Goal: Task Accomplishment & Management: Manage account settings

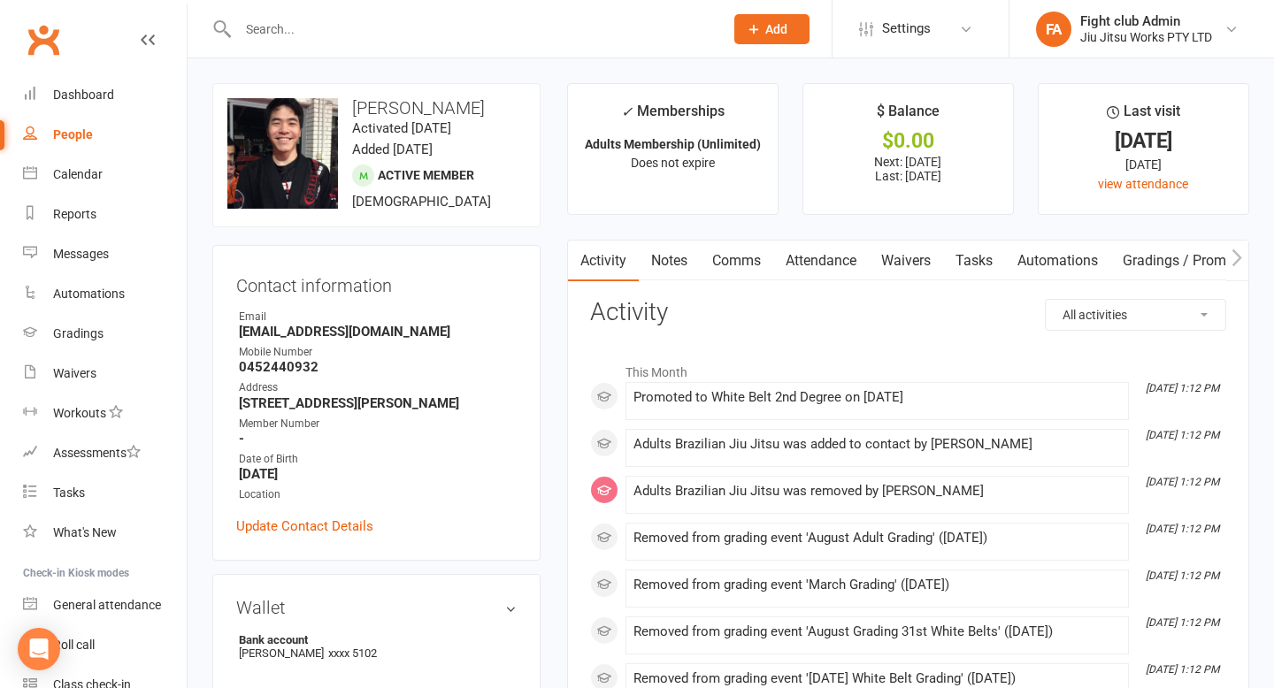
click at [46, 44] on link "Clubworx" at bounding box center [43, 40] width 44 height 44
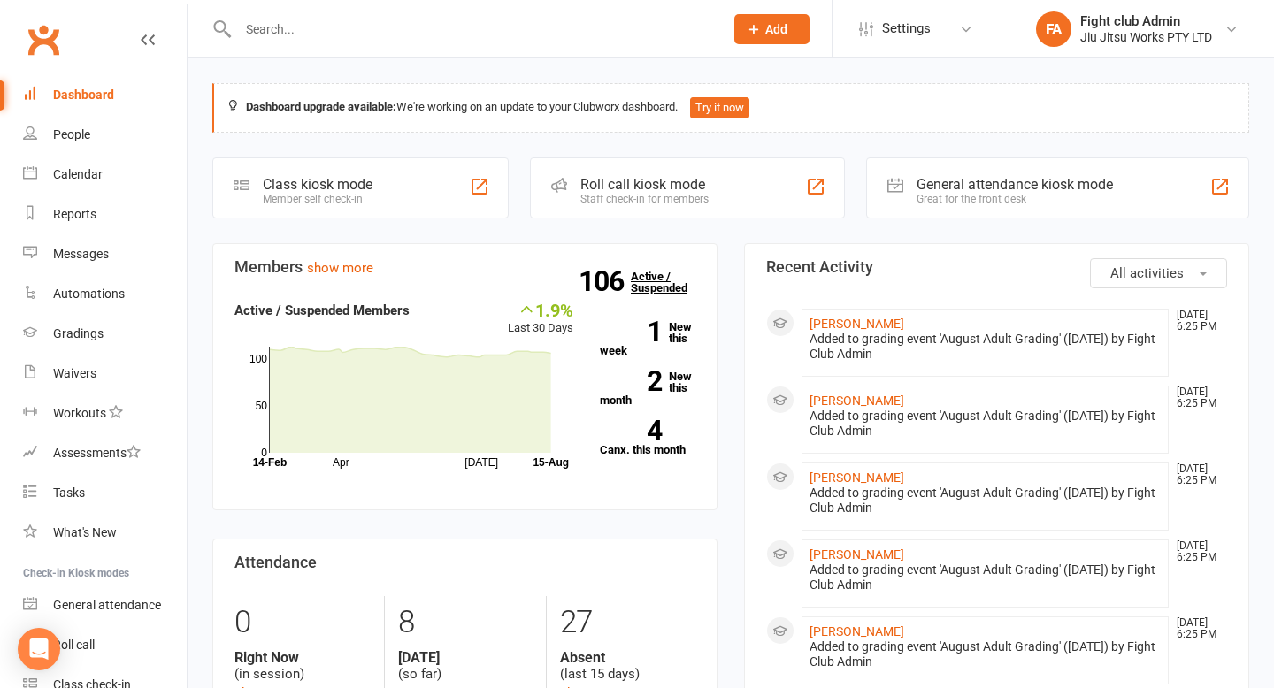
click at [657, 287] on link "106 Active / Suspended" at bounding box center [670, 282] width 78 height 50
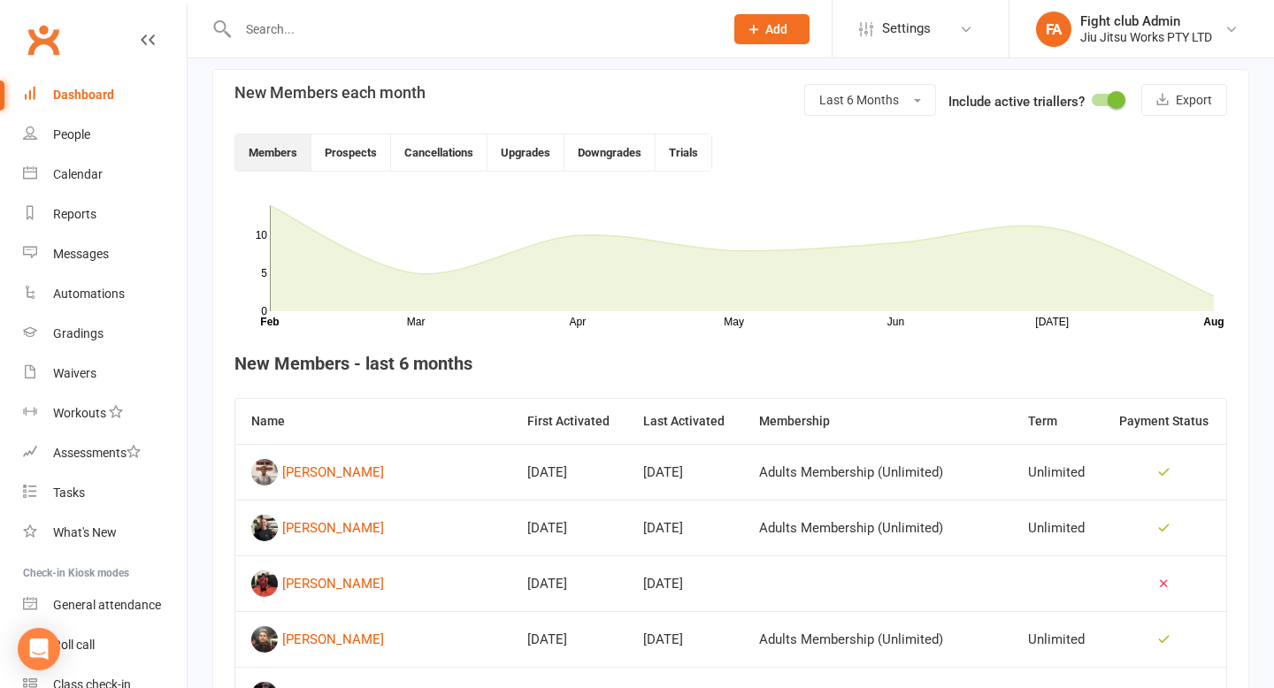
scroll to position [430, 0]
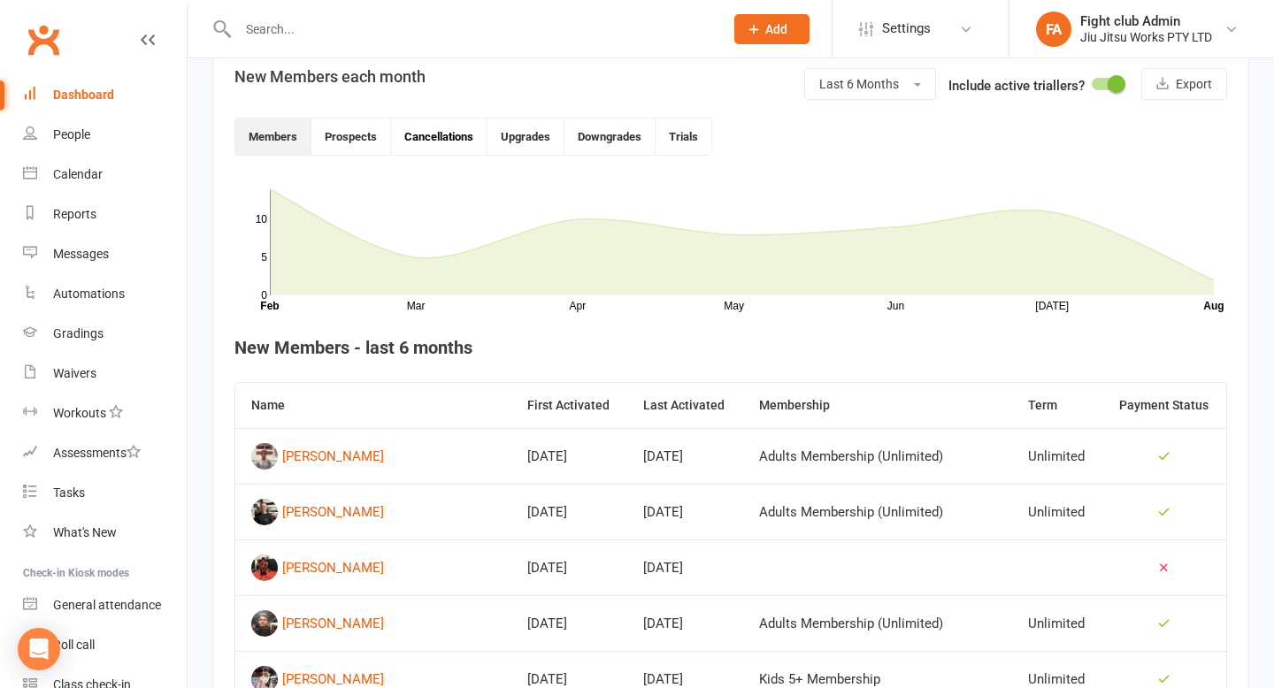
click at [445, 141] on button "Cancellations" at bounding box center [439, 137] width 96 height 36
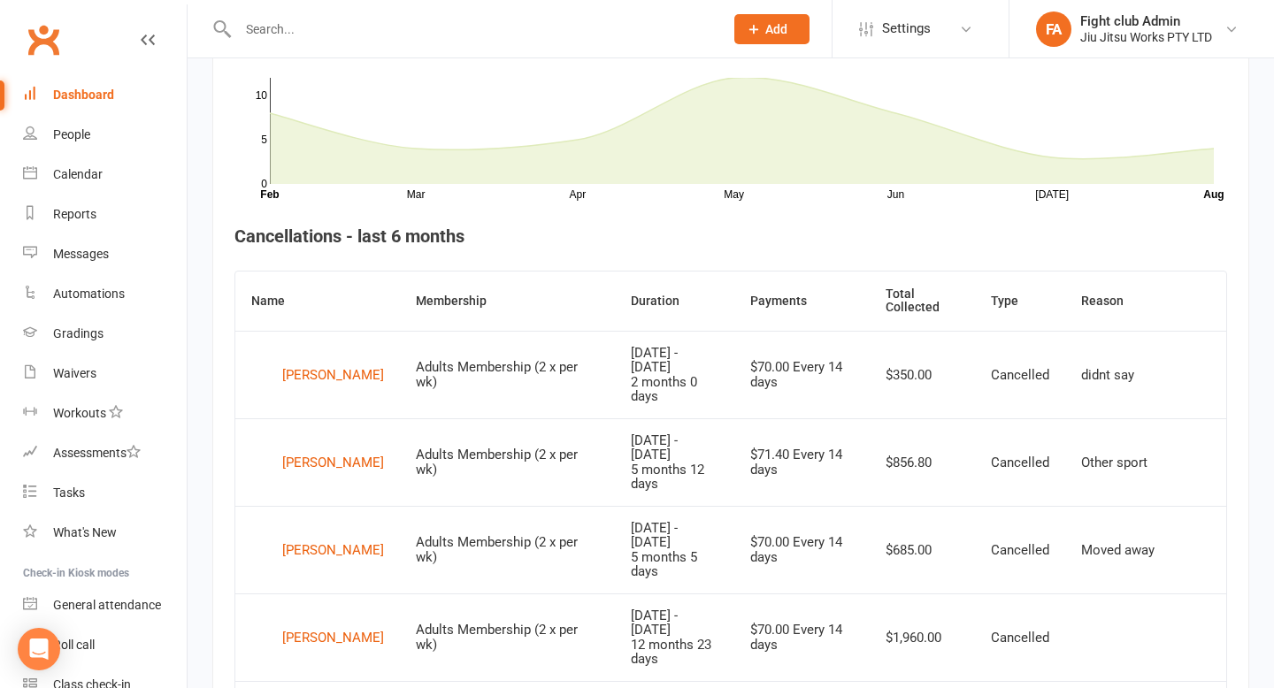
scroll to position [543, 0]
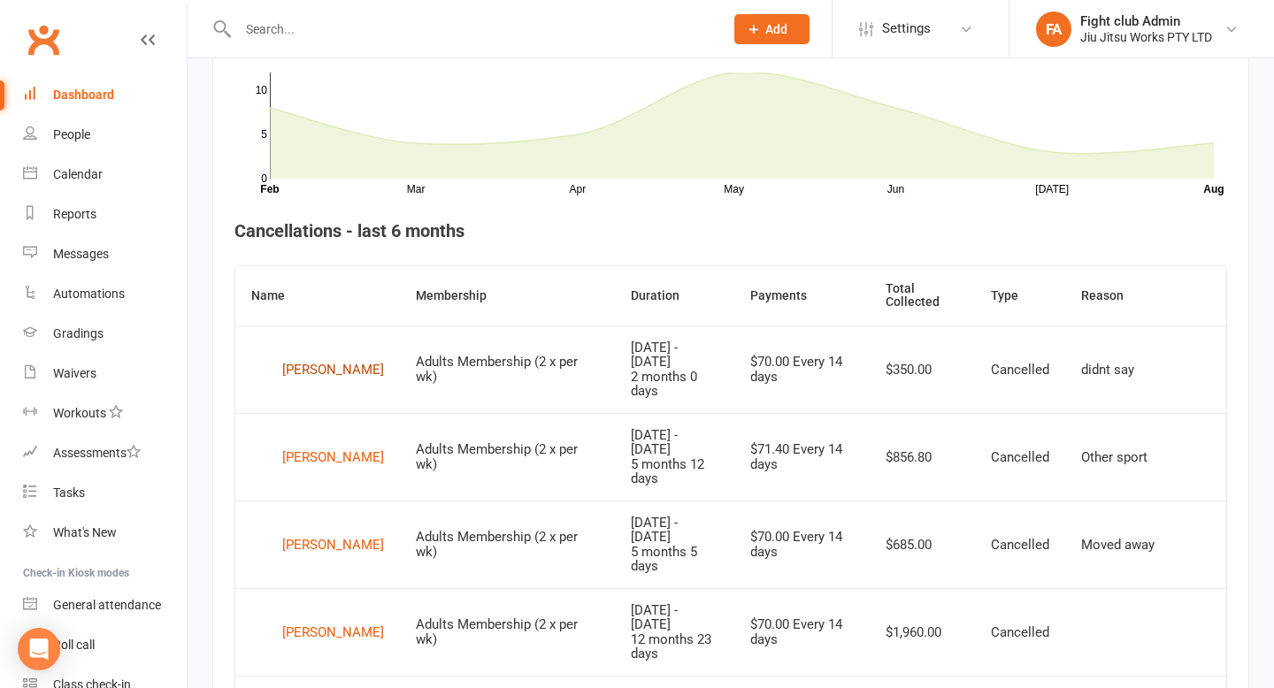
click at [368, 371] on div "Camden Allanson" at bounding box center [333, 370] width 102 height 27
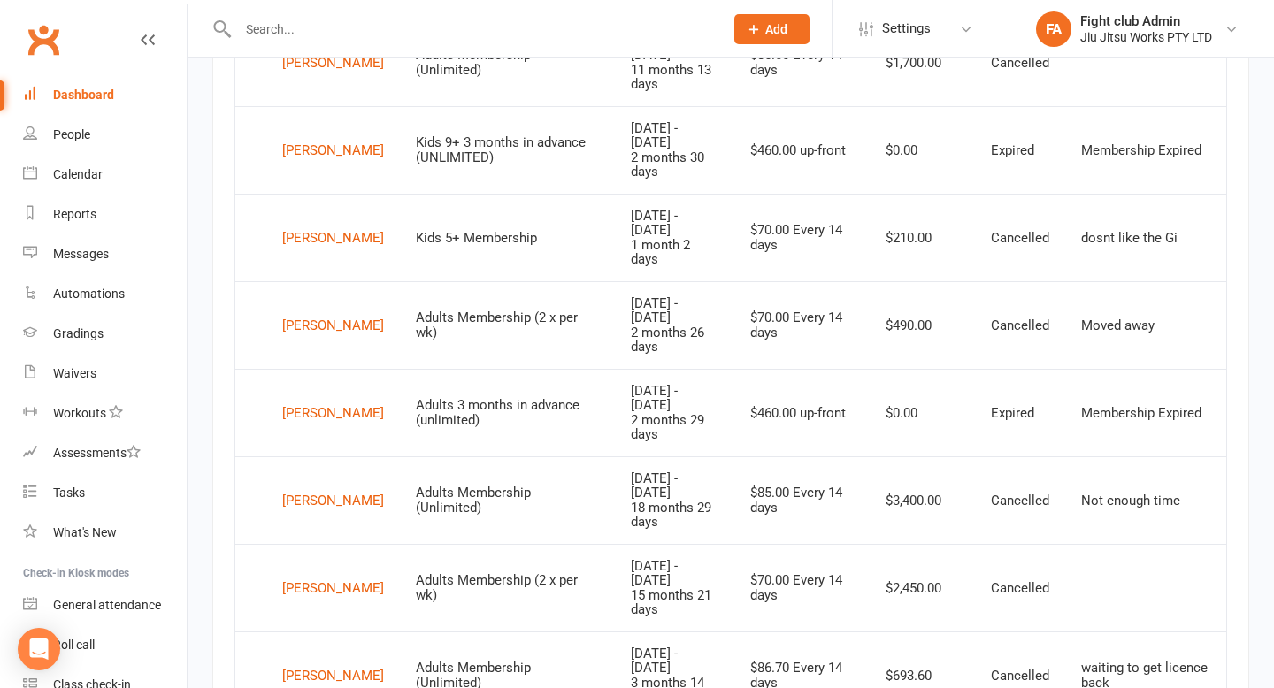
scroll to position [1499, 0]
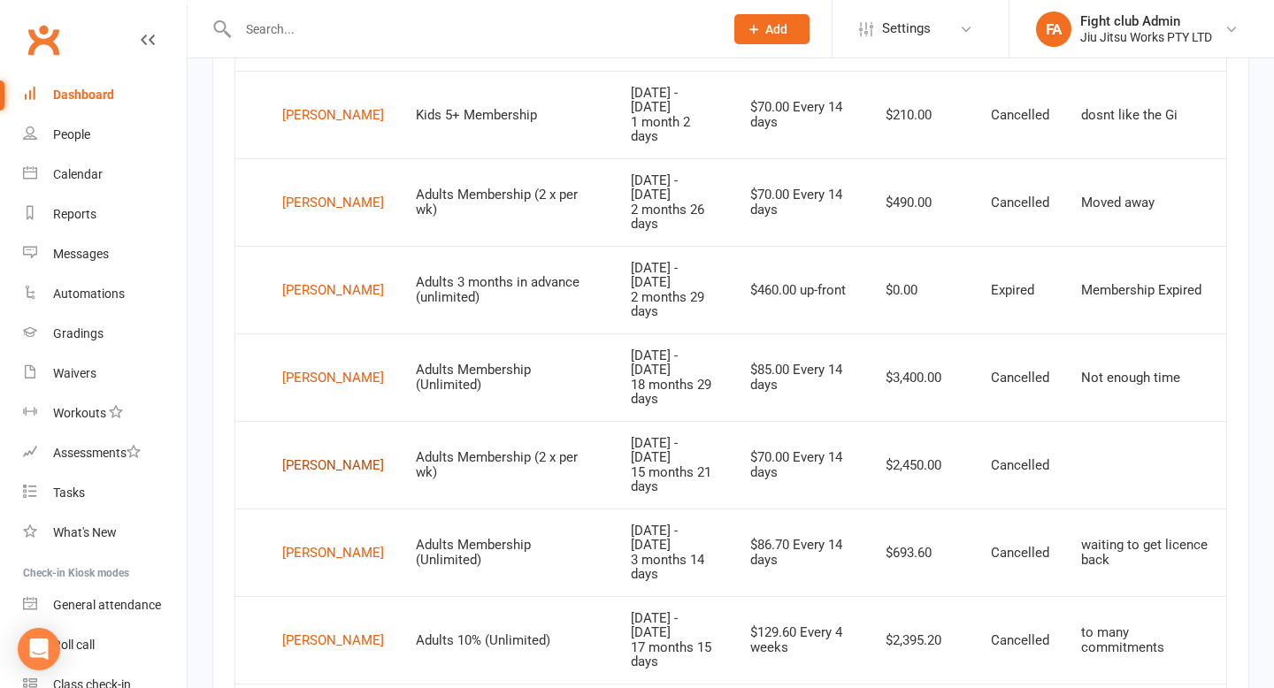
click at [328, 452] on div "Ronan Kelly" at bounding box center [333, 465] width 102 height 27
click at [342, 540] on div "Amina Khalfan" at bounding box center [333, 553] width 102 height 27
click at [339, 627] on div "Vanessa Khalil" at bounding box center [333, 640] width 102 height 27
click at [324, 365] on div "Jacqueline Hunter" at bounding box center [333, 378] width 102 height 27
click at [323, 277] on div "Valenci Hatungimana" at bounding box center [333, 290] width 102 height 27
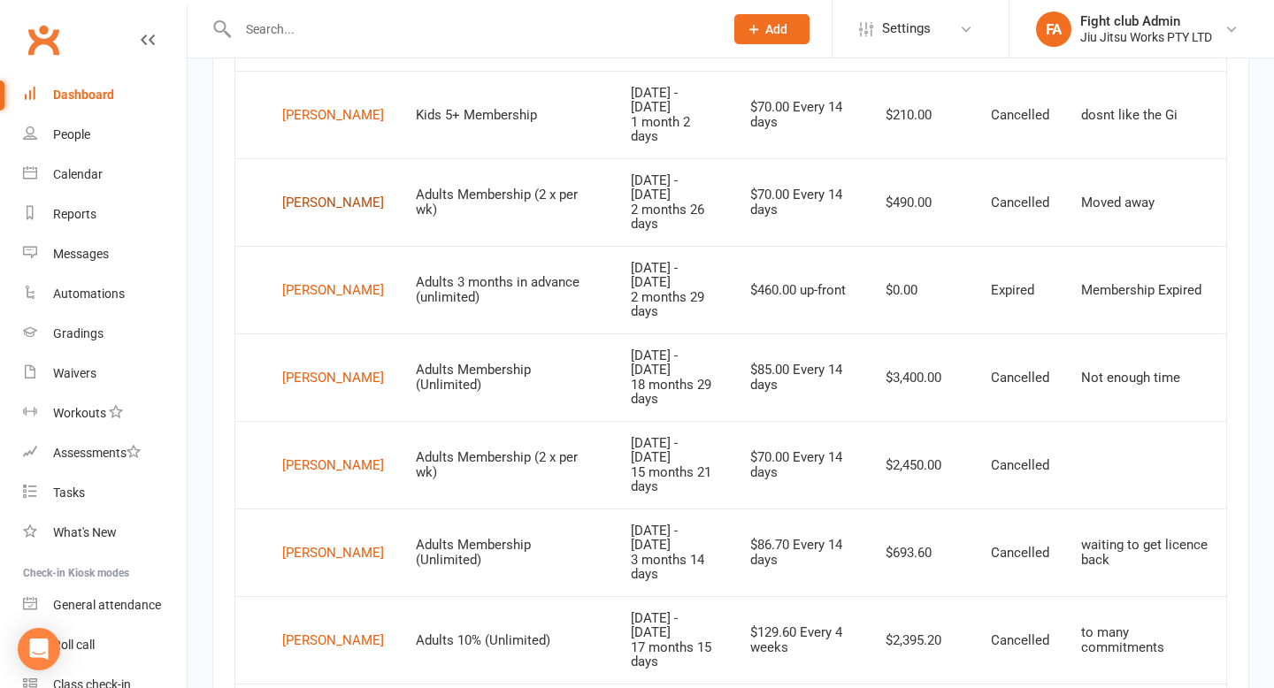
click at [319, 189] on div "Luke Green" at bounding box center [333, 202] width 102 height 27
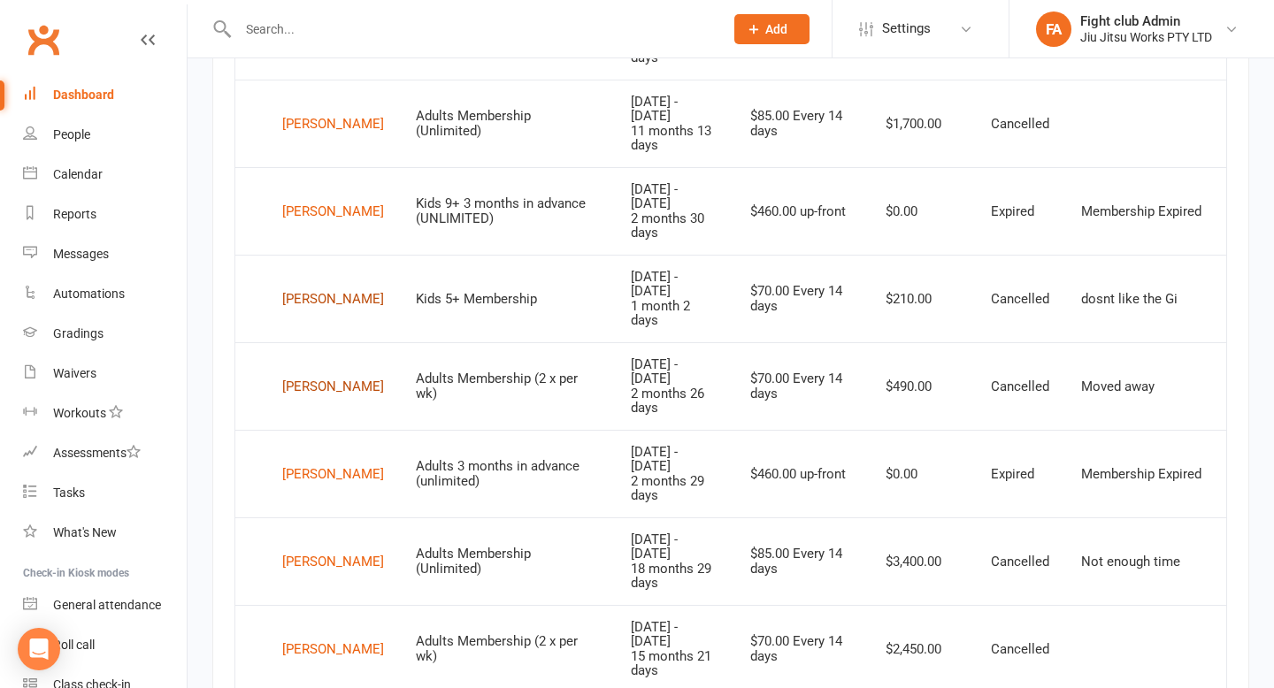
scroll to position [1270, 0]
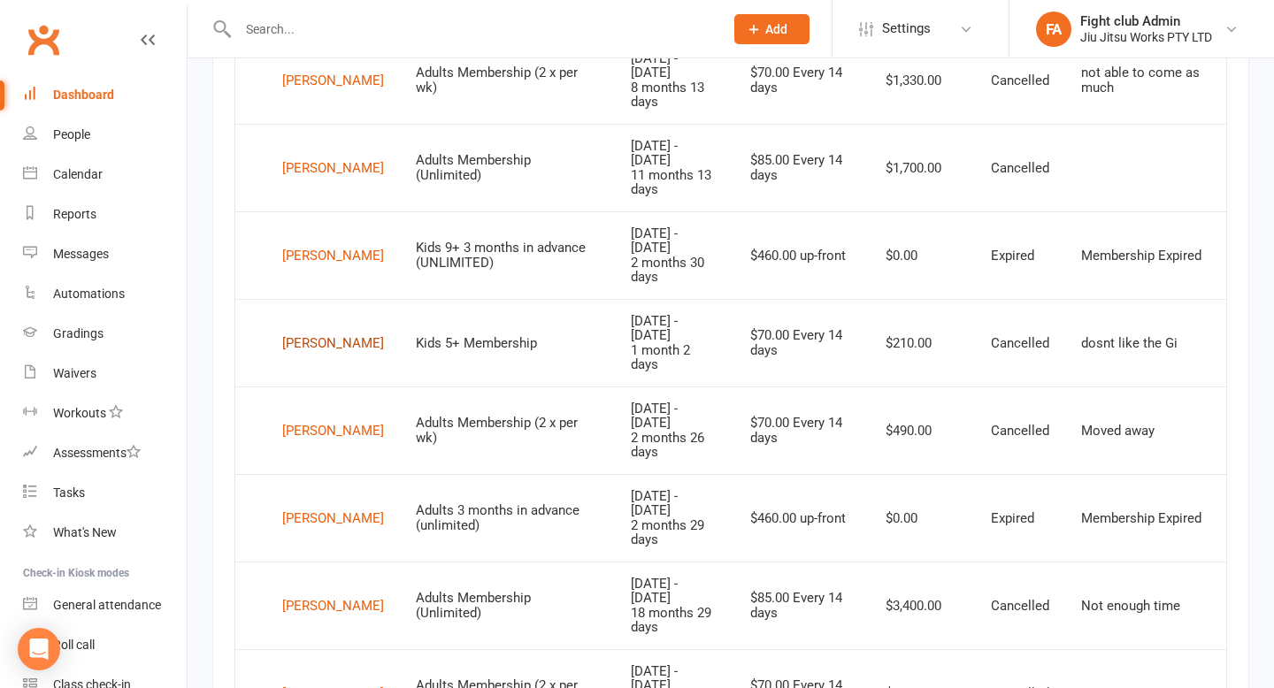
click at [318, 330] on div "Harry Giousmas" at bounding box center [333, 343] width 102 height 27
click at [322, 242] on div "Dominic Gatti" at bounding box center [333, 255] width 102 height 27
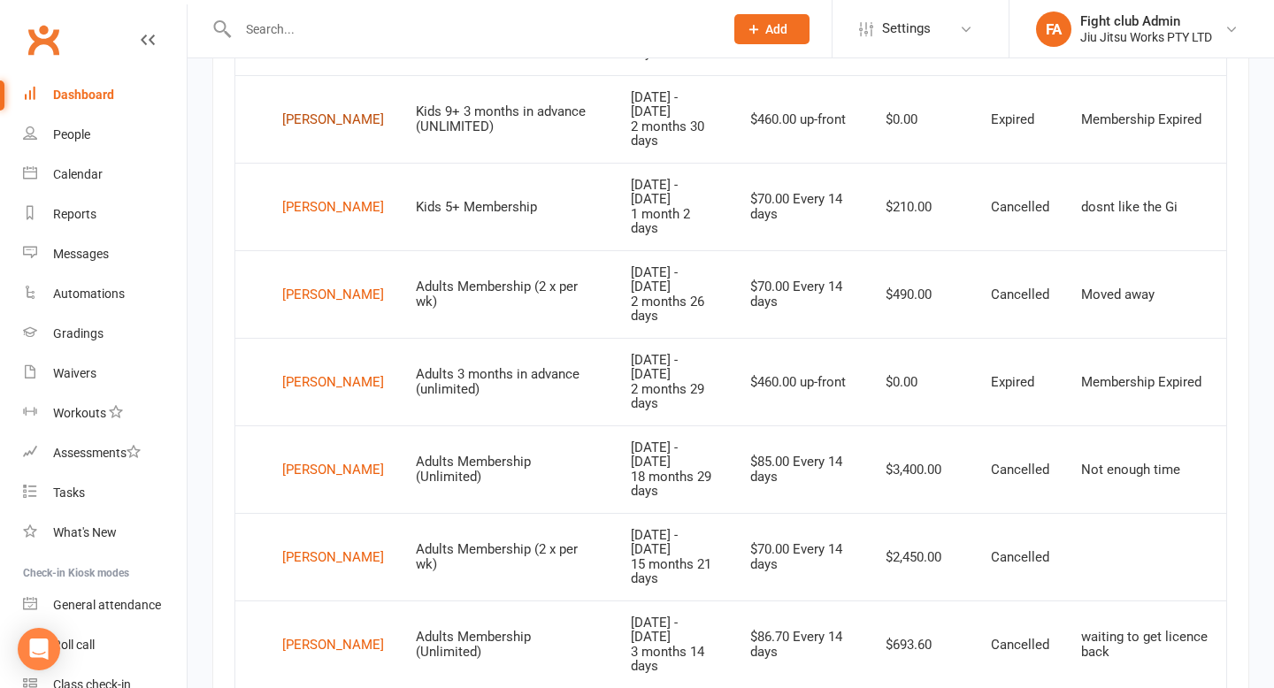
scroll to position [1420, 0]
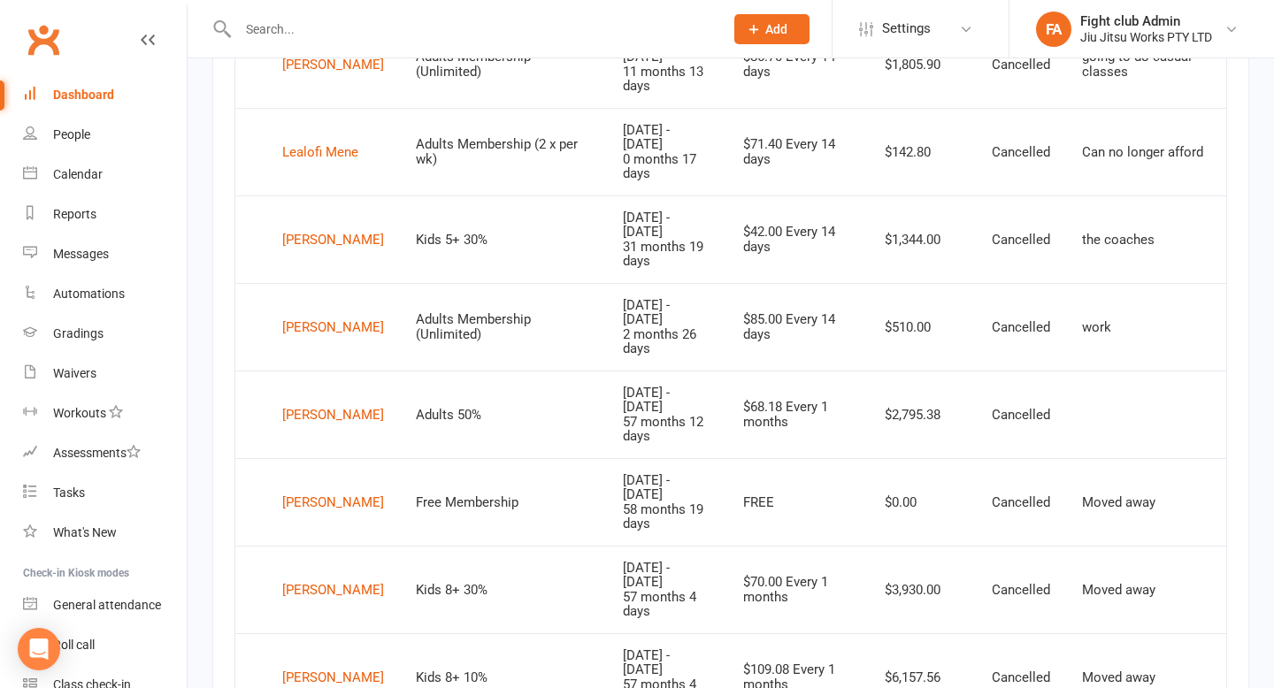
scroll to position [1201, 0]
click at [1114, 194] on td "the coaches" at bounding box center [1146, 238] width 160 height 88
click at [323, 225] on div "[PERSON_NAME]" at bounding box center [333, 238] width 102 height 27
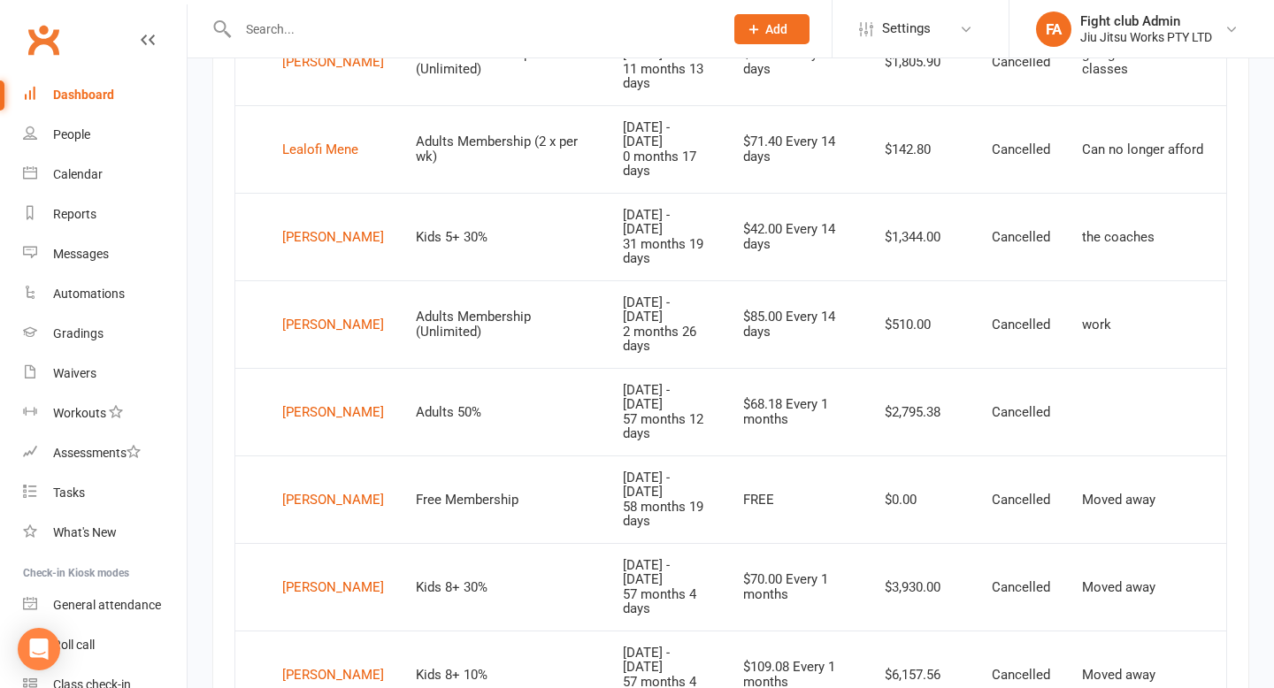
click at [1122, 193] on td "the coaches" at bounding box center [1146, 237] width 160 height 88
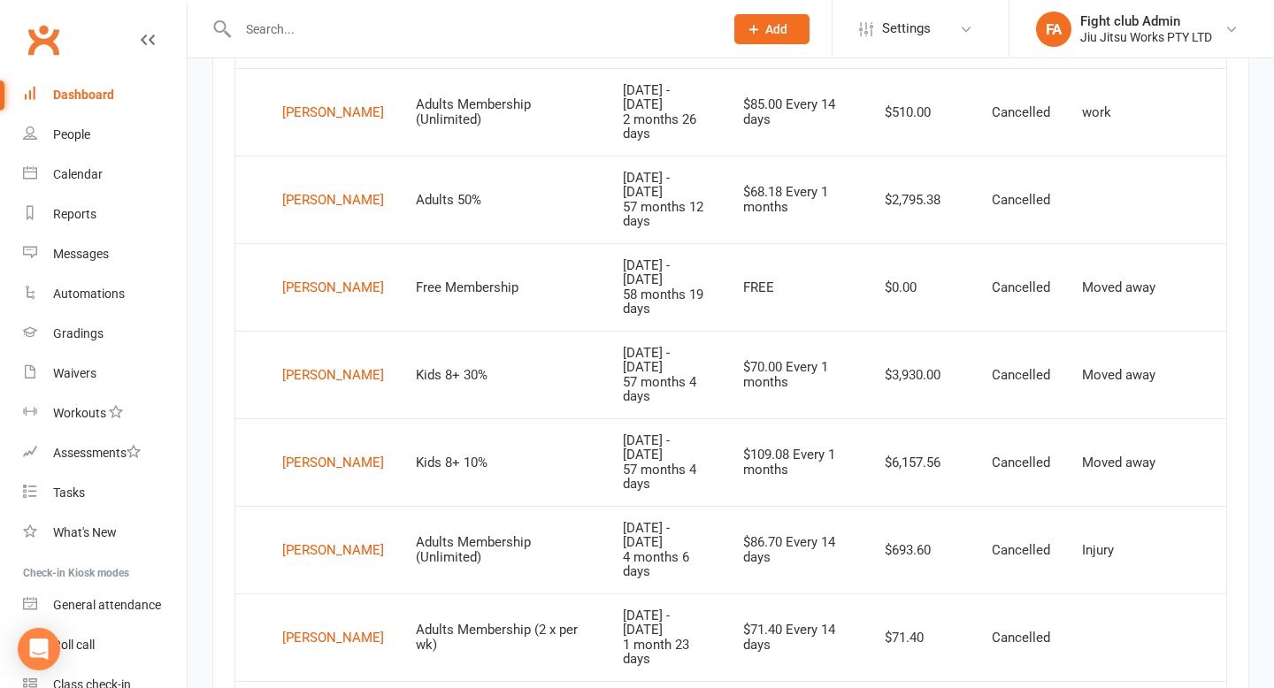
scroll to position [1425, 0]
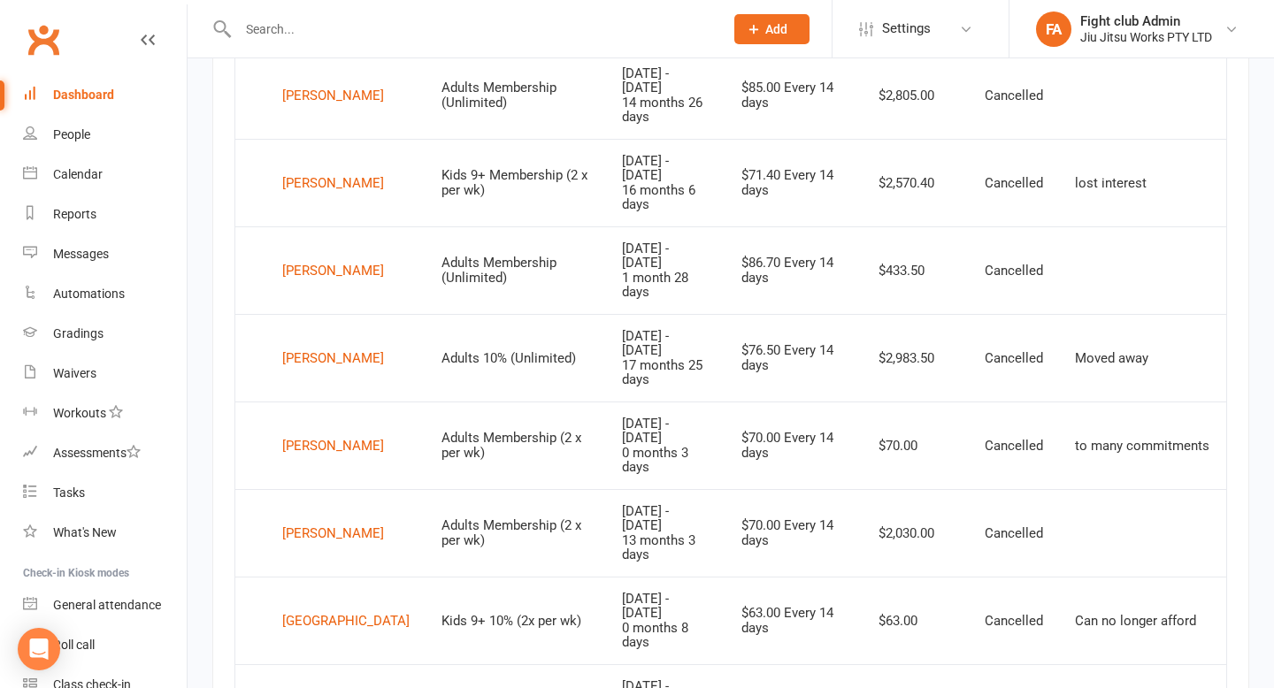
scroll to position [897, 0]
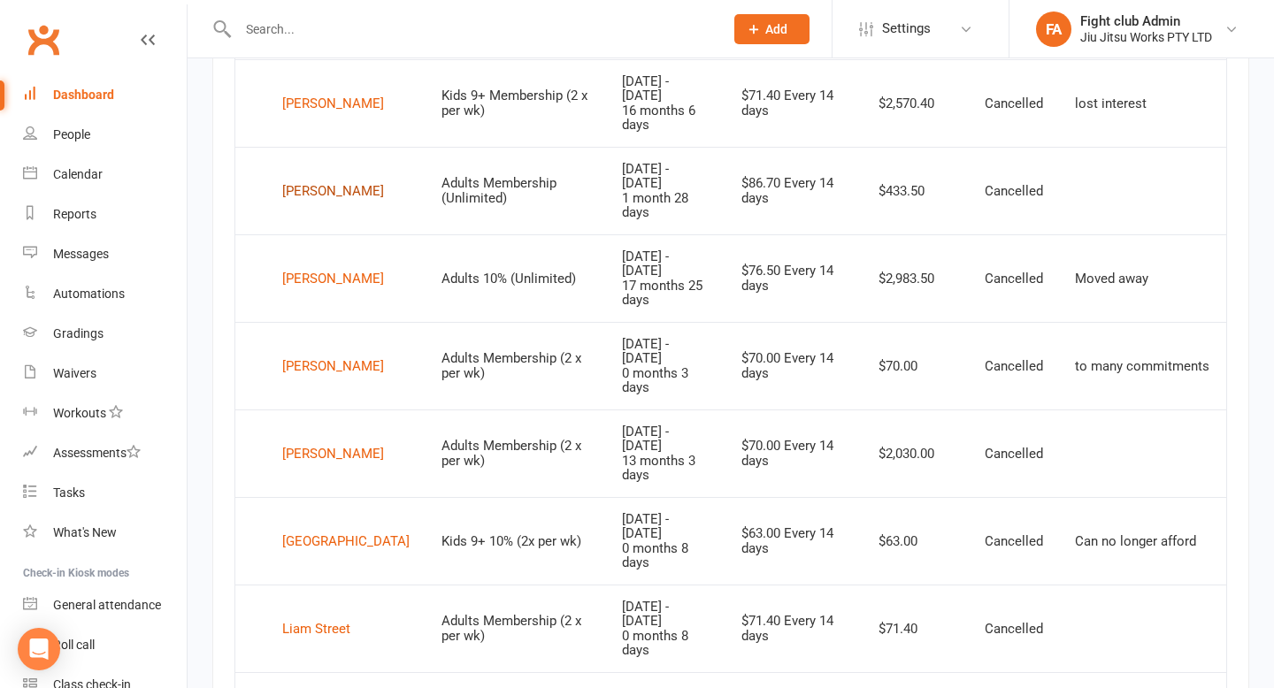
click at [334, 178] on div "Kaitlin Smith" at bounding box center [333, 191] width 102 height 27
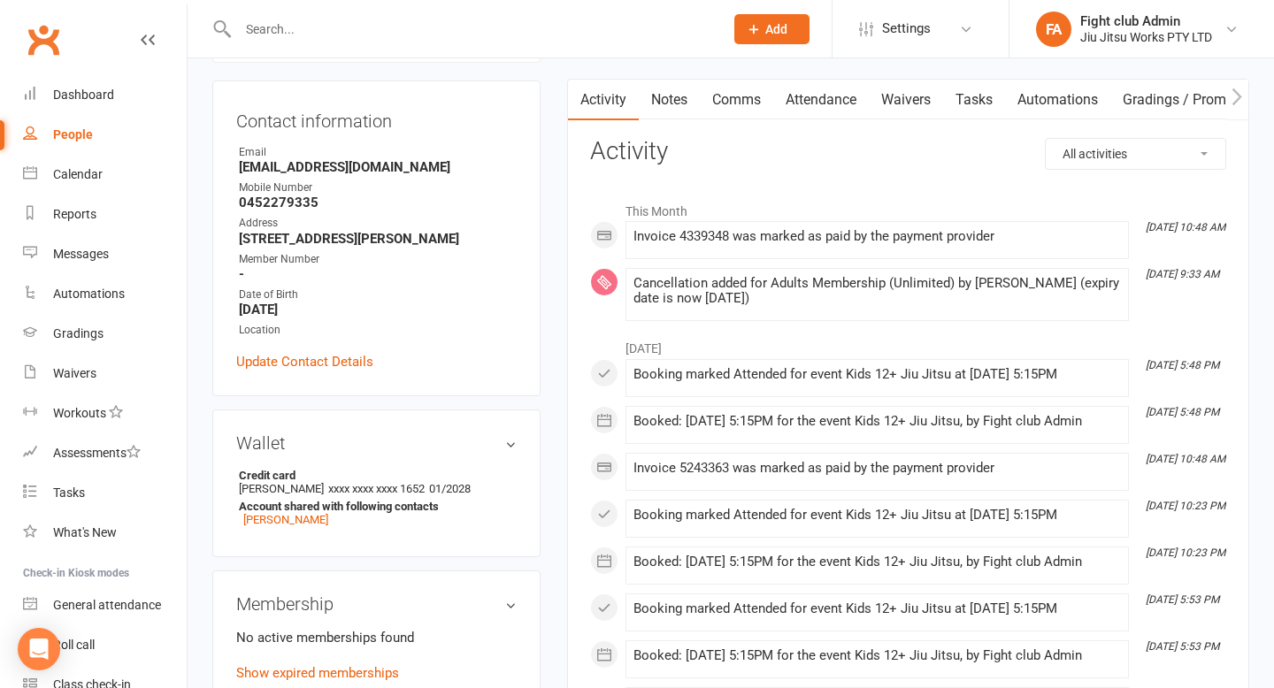
scroll to position [165, 0]
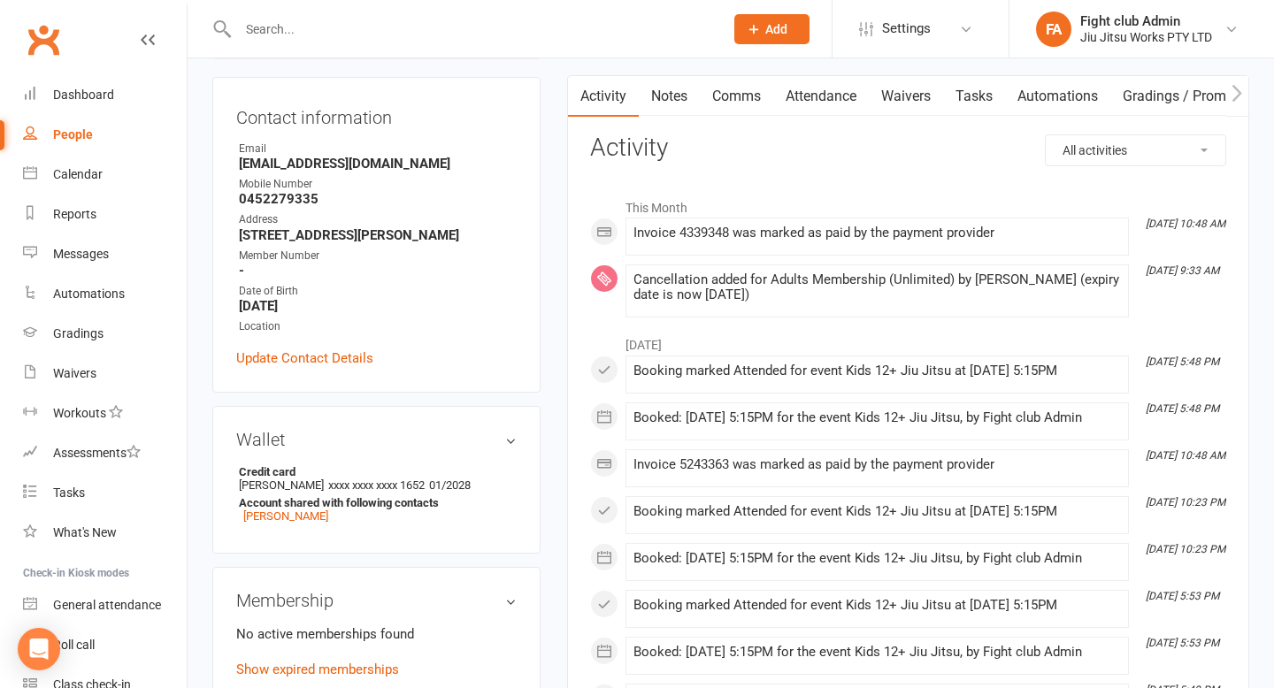
click at [675, 95] on link "Notes" at bounding box center [669, 96] width 61 height 41
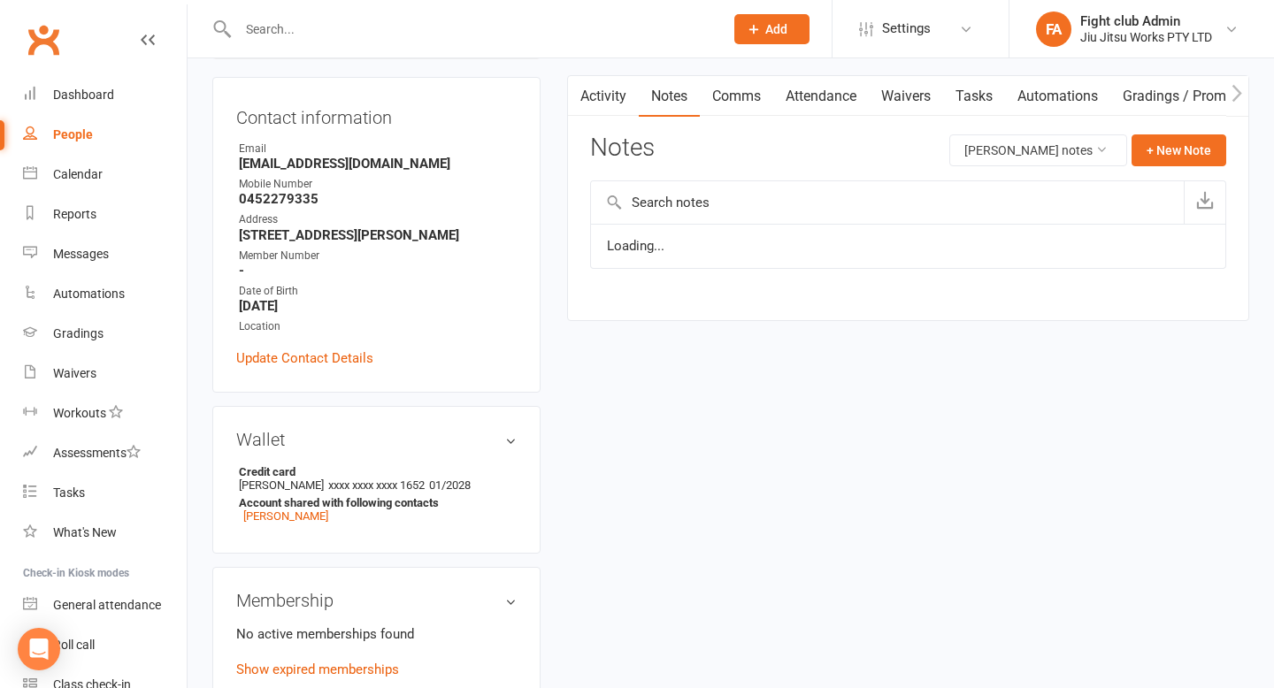
click at [748, 104] on link "Comms" at bounding box center [736, 96] width 73 height 41
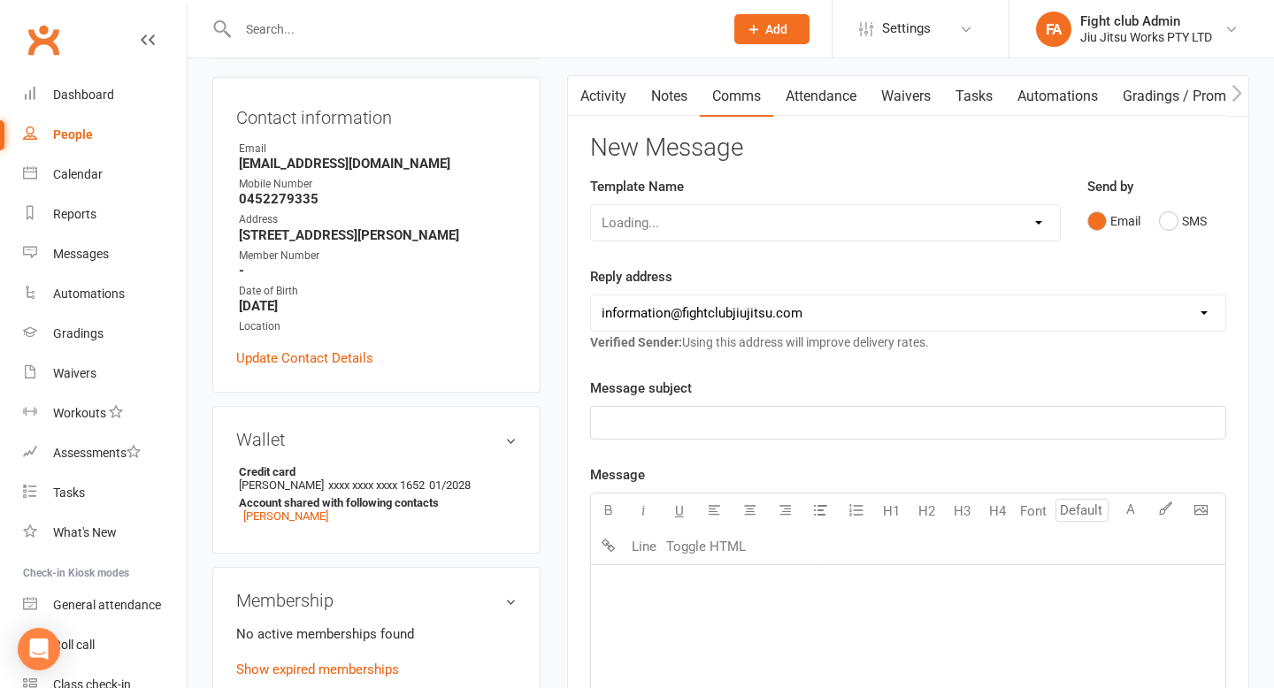
click at [810, 100] on link "Attendance" at bounding box center [821, 96] width 96 height 41
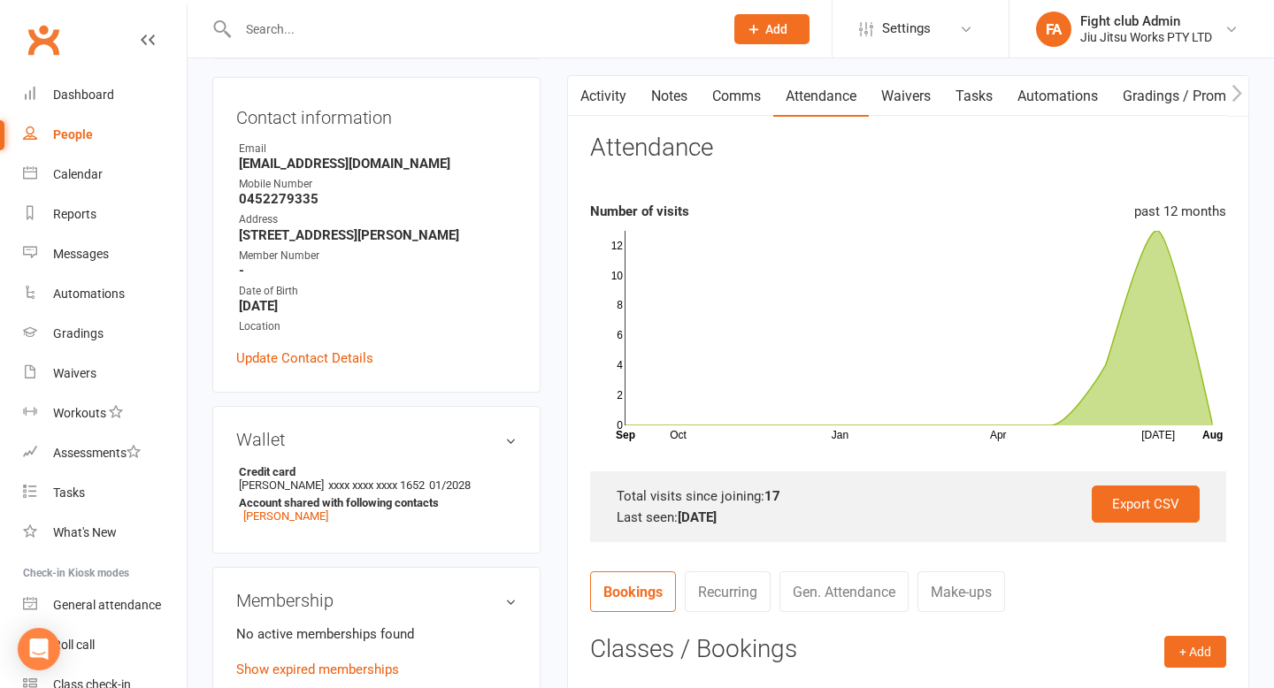
click at [858, 104] on link "Attendance" at bounding box center [821, 96] width 96 height 41
click at [887, 108] on link "Waivers" at bounding box center [906, 96] width 74 height 41
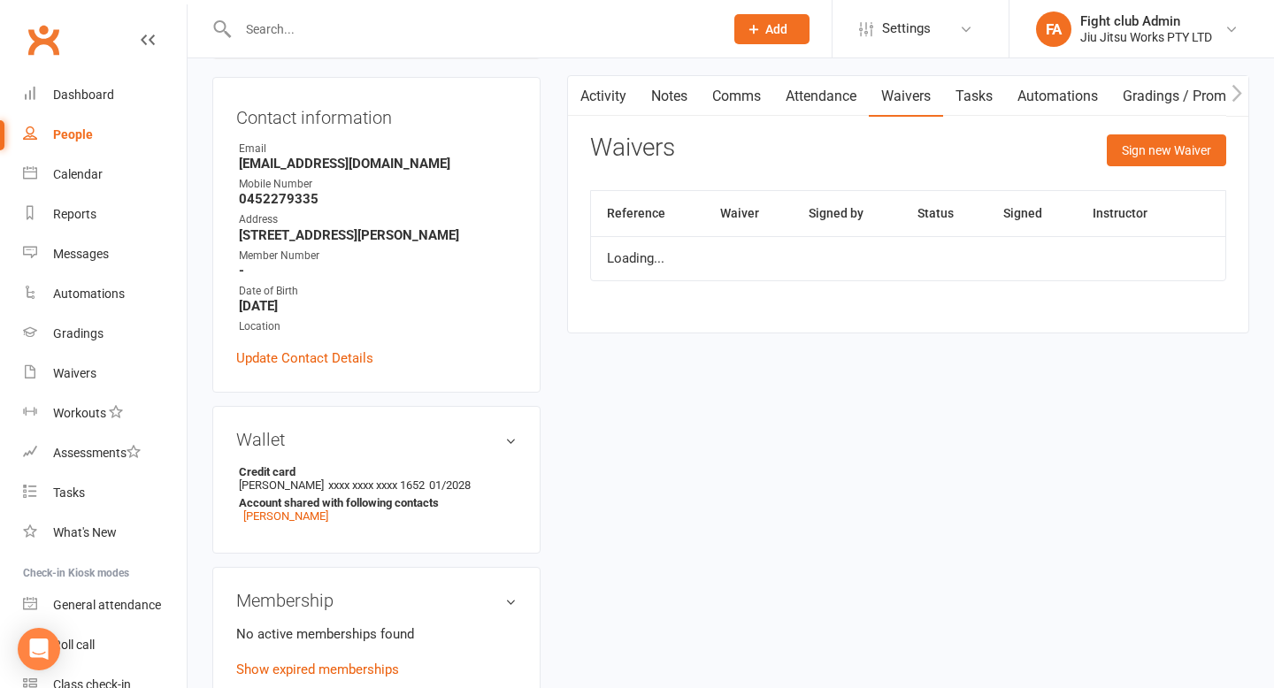
click at [958, 105] on link "Tasks" at bounding box center [974, 96] width 62 height 41
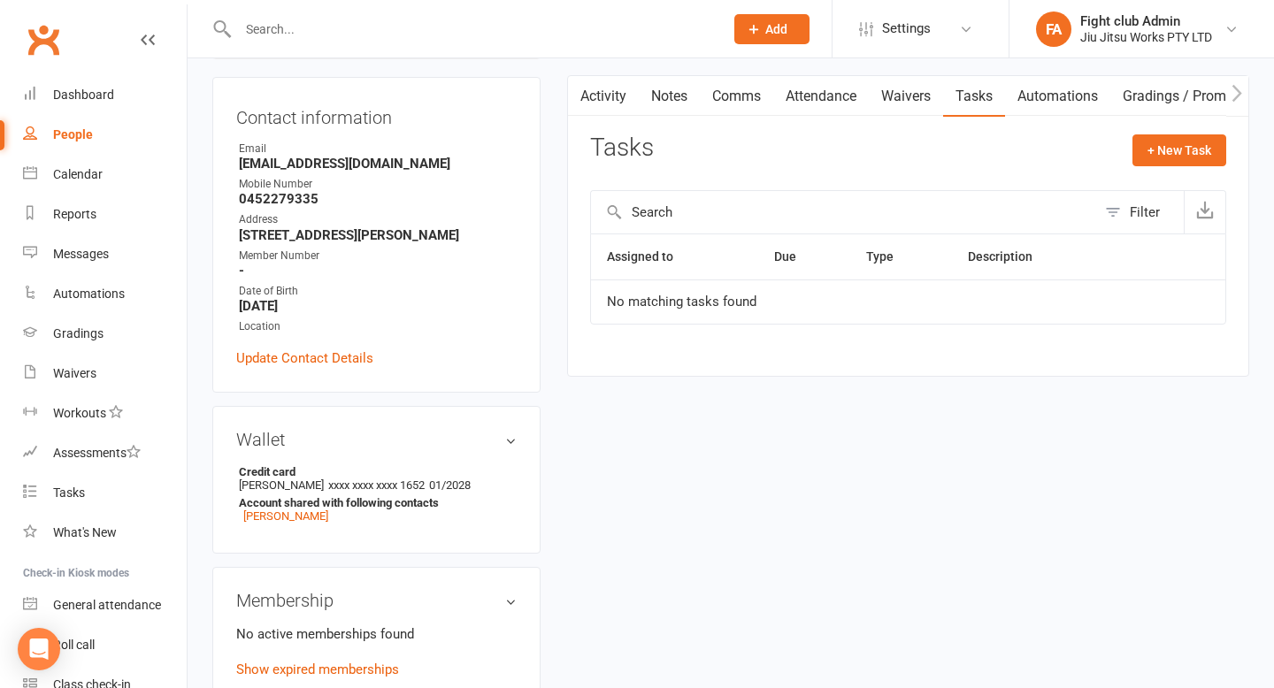
click at [1048, 103] on link "Automations" at bounding box center [1057, 96] width 105 height 41
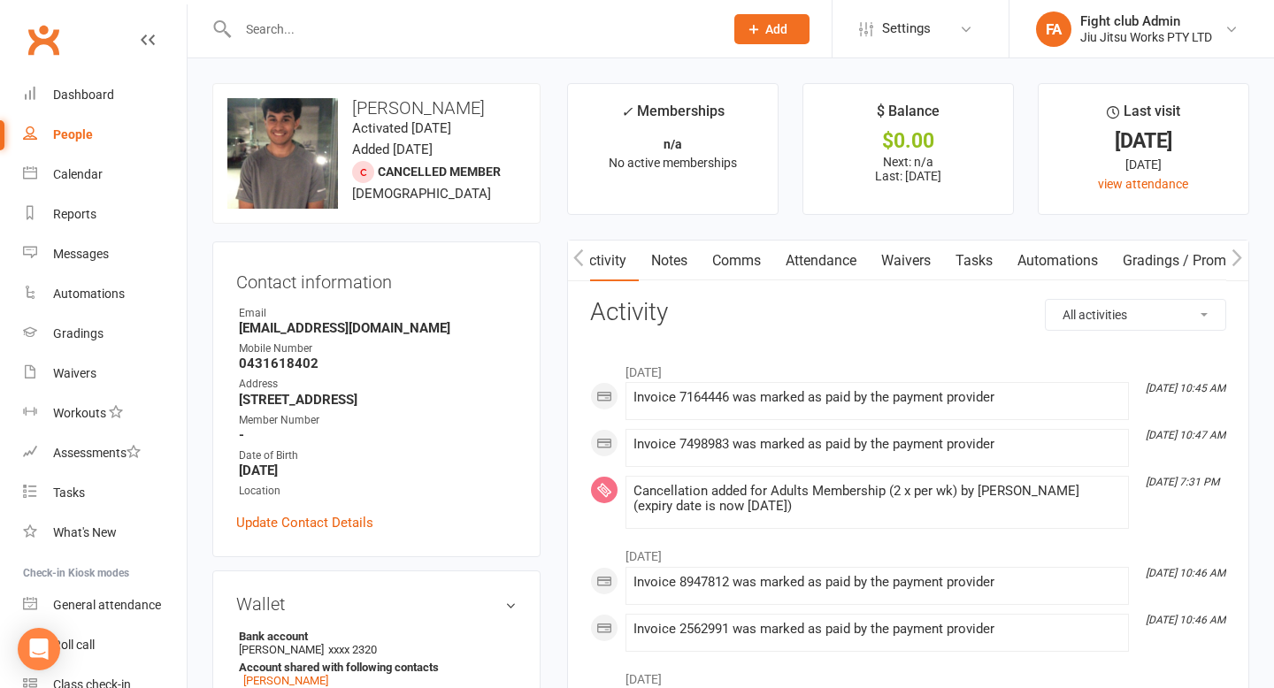
scroll to position [0, 34]
